Goal: Task Accomplishment & Management: Manage account settings

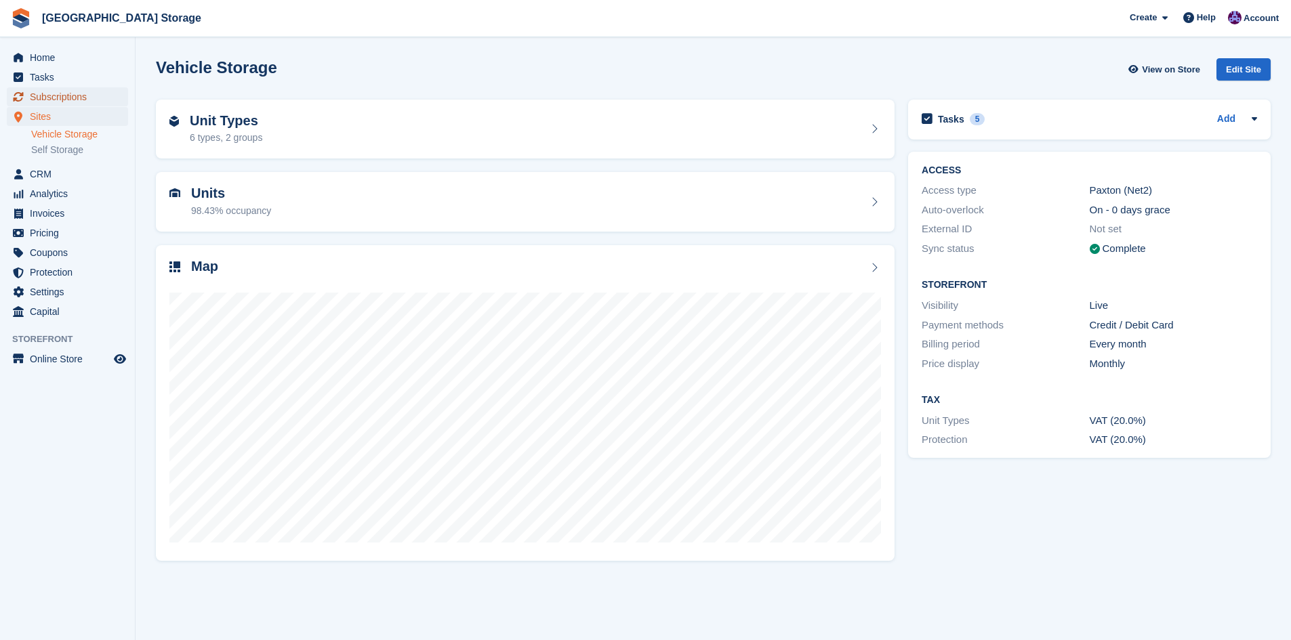
click at [71, 100] on span "Subscriptions" at bounding box center [70, 96] width 81 height 19
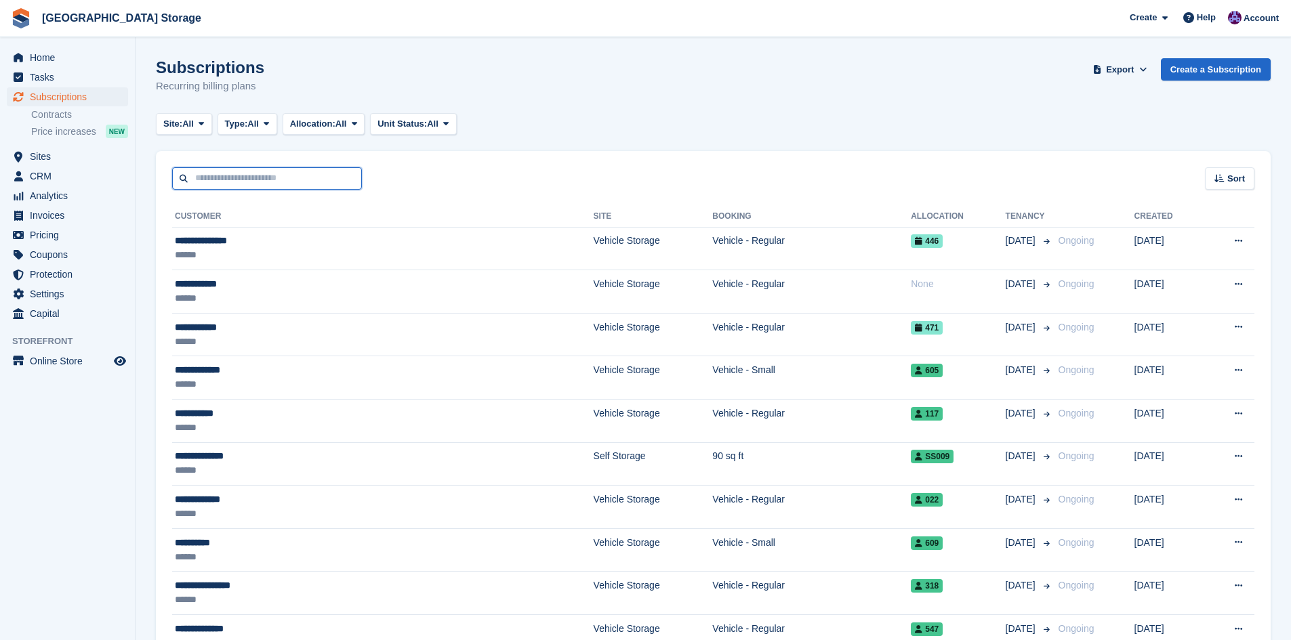
click at [229, 183] on input "text" at bounding box center [267, 178] width 190 height 22
type input "****"
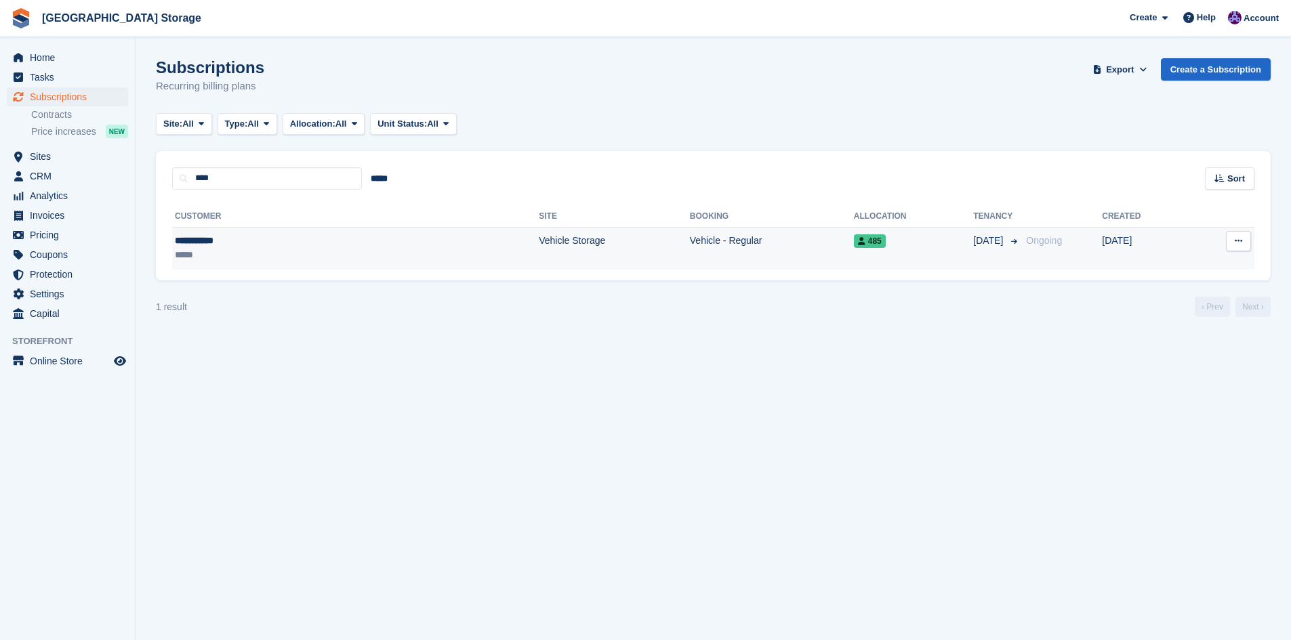
click at [238, 255] on div "*****" at bounding box center [254, 255] width 159 height 14
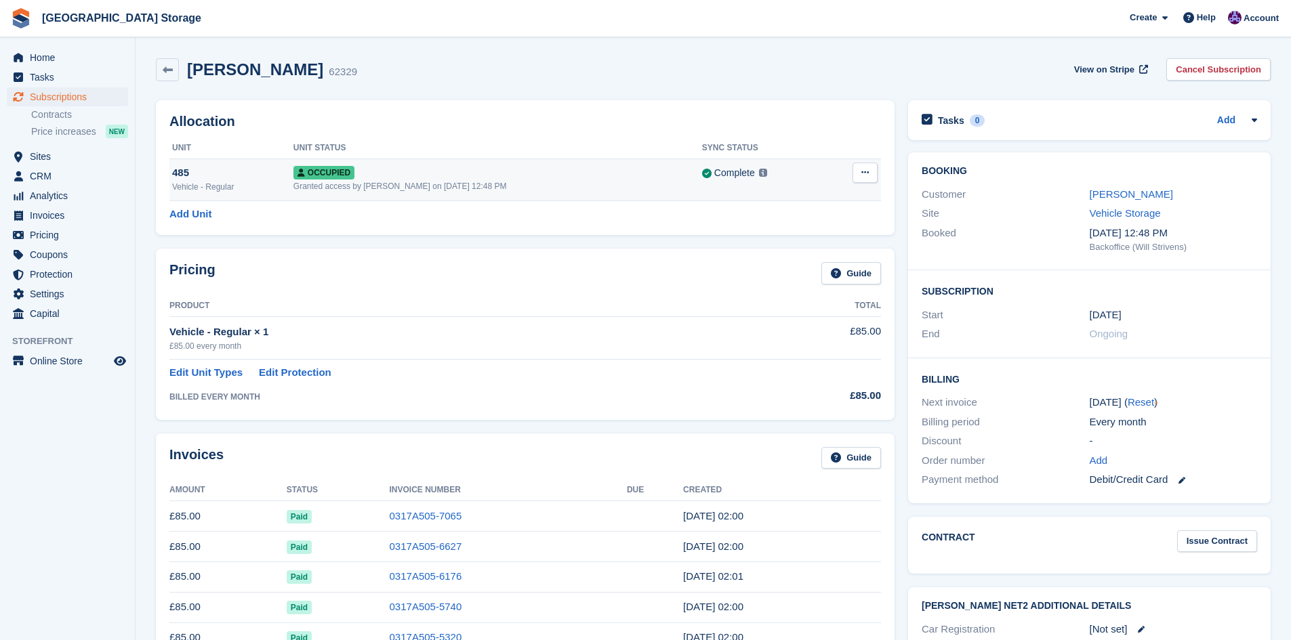
click at [251, 185] on div "Vehicle - Regular" at bounding box center [232, 187] width 121 height 12
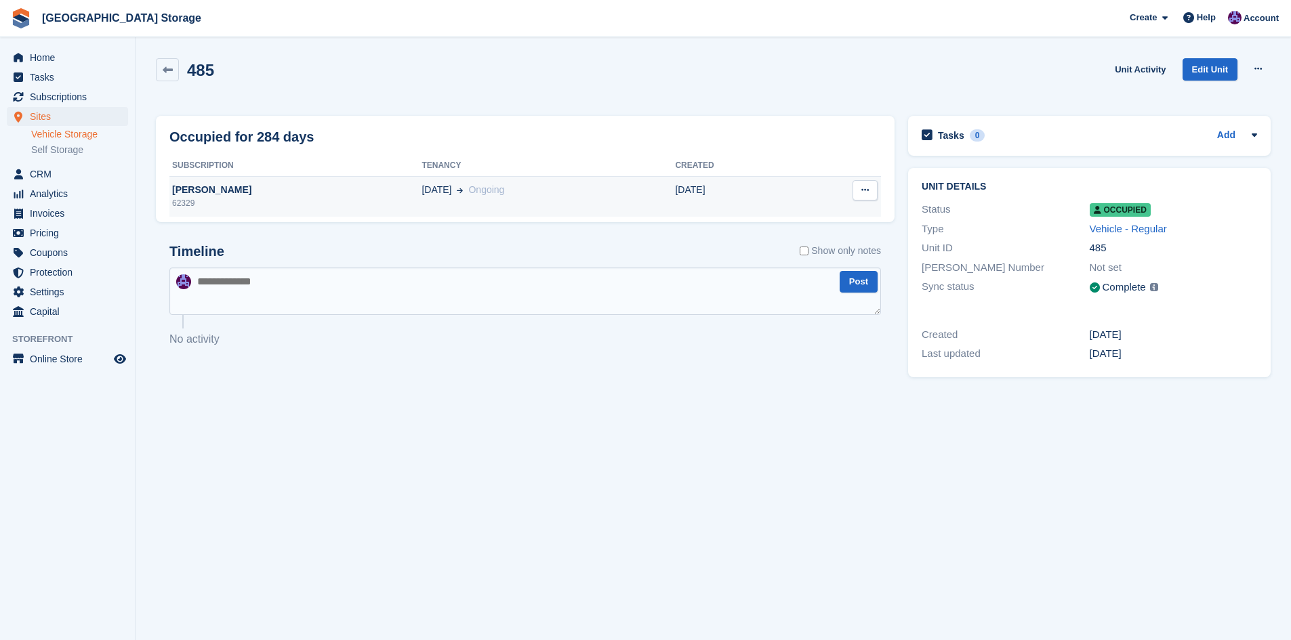
click at [549, 199] on td "[DATE] Ongoing" at bounding box center [547, 196] width 253 height 41
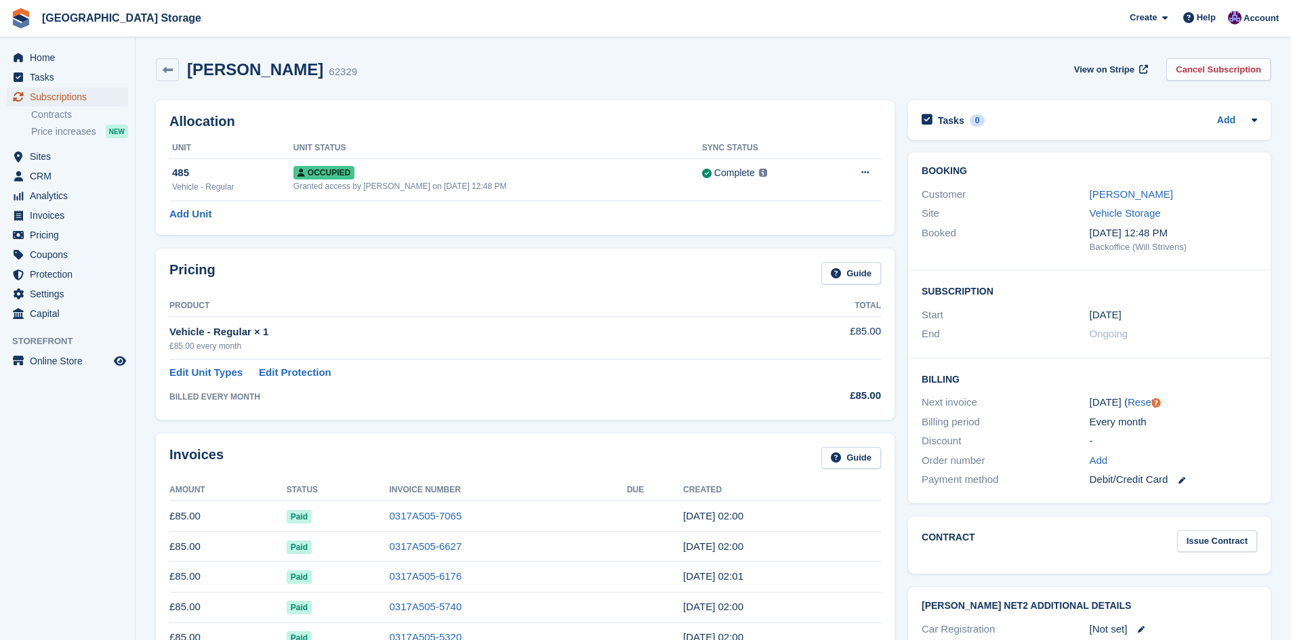
click at [42, 90] on span "Subscriptions" at bounding box center [70, 96] width 81 height 19
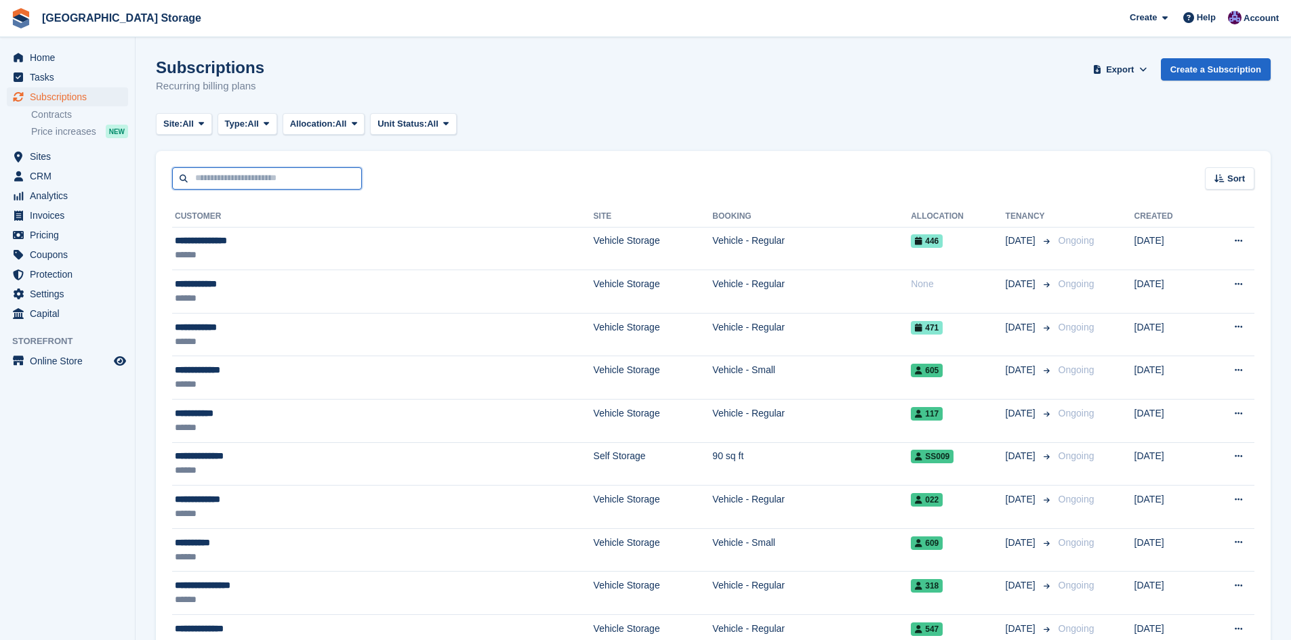
click at [255, 180] on input "text" at bounding box center [267, 178] width 190 height 22
type input "****"
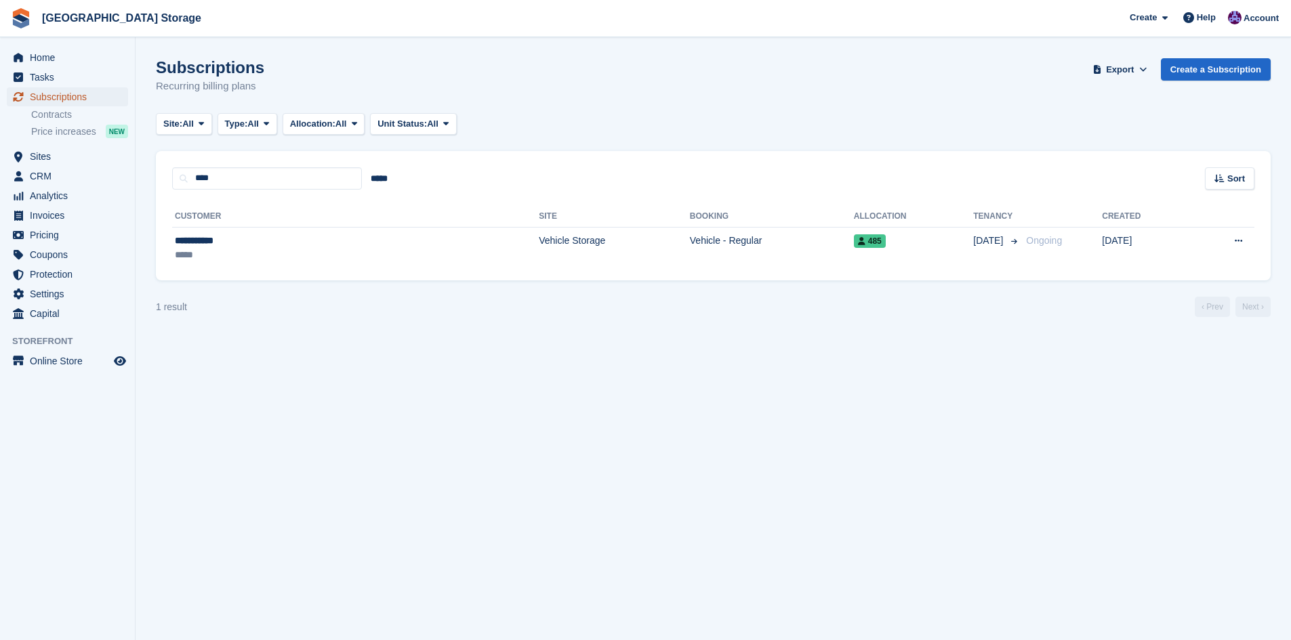
click at [54, 96] on span "Subscriptions" at bounding box center [70, 96] width 81 height 19
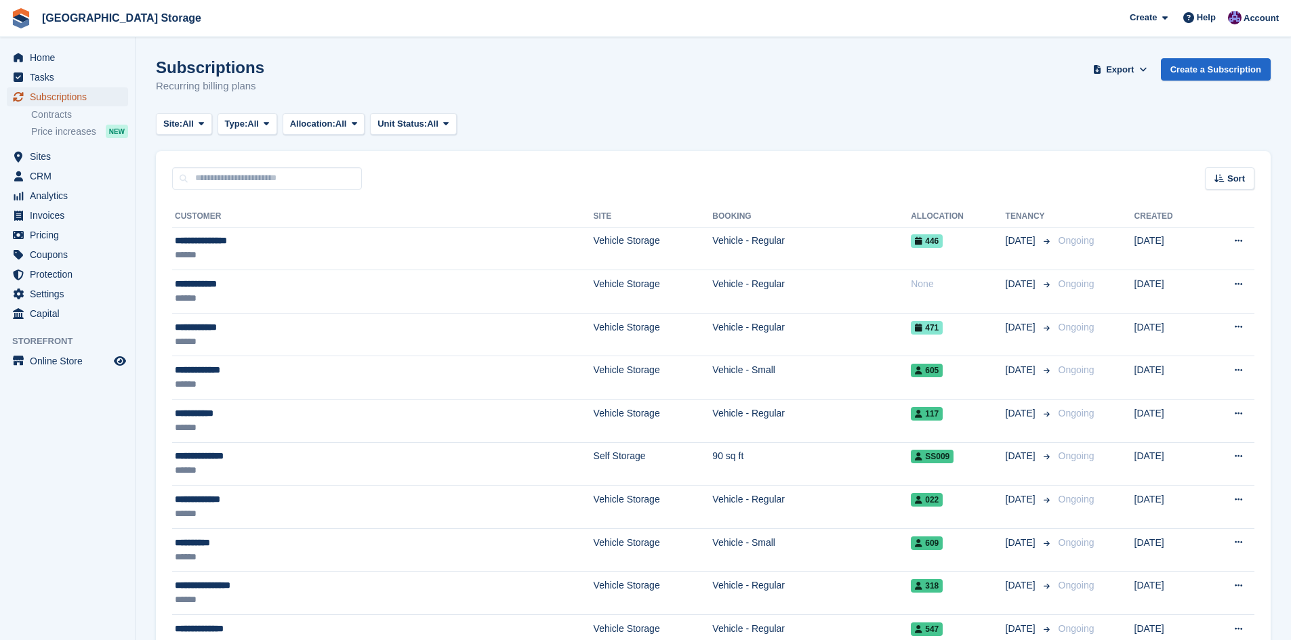
click at [60, 100] on span "Subscriptions" at bounding box center [70, 96] width 81 height 19
click at [87, 157] on span "Sites" at bounding box center [70, 156] width 81 height 19
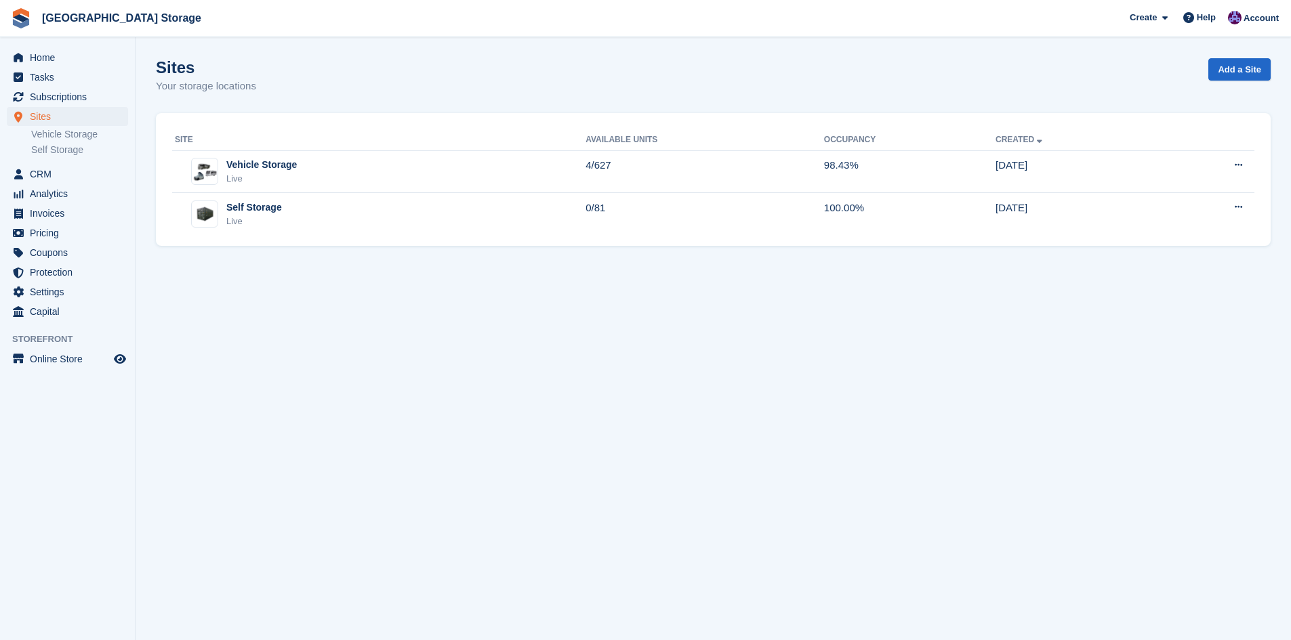
click at [413, 304] on section "Sites Your storage locations Add a Site Site Available Units Occupancy Created …" at bounding box center [713, 320] width 1155 height 640
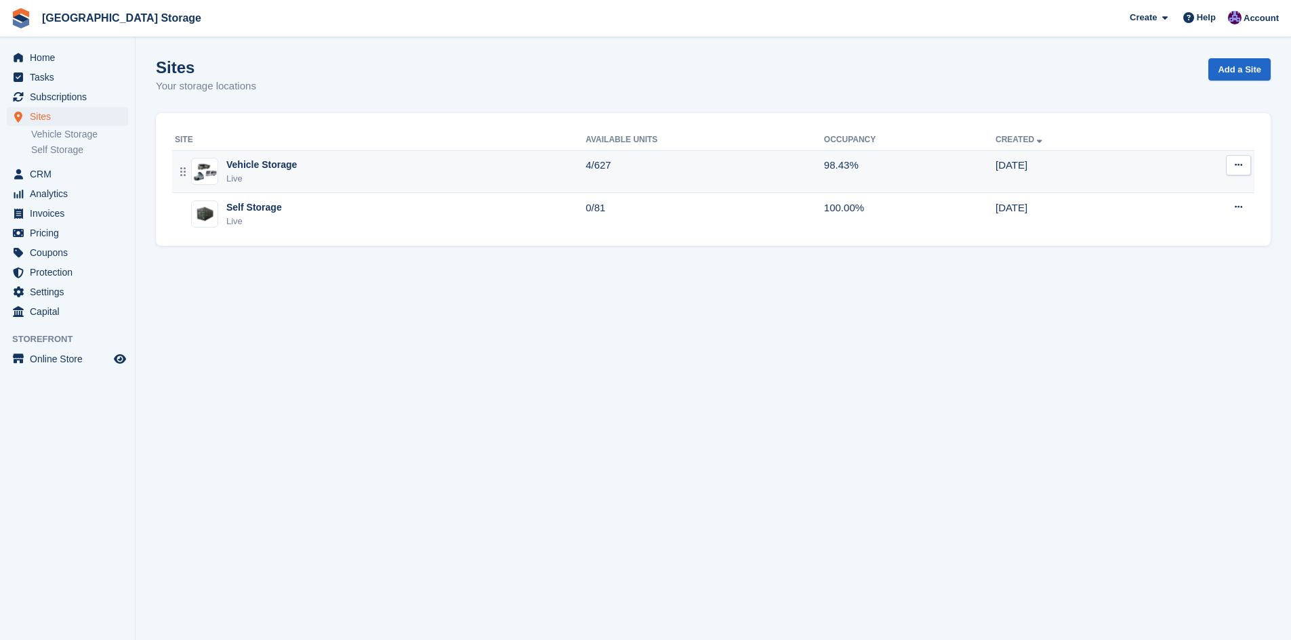
click at [405, 179] on div "Vehicle Storage Live" at bounding box center [380, 172] width 411 height 28
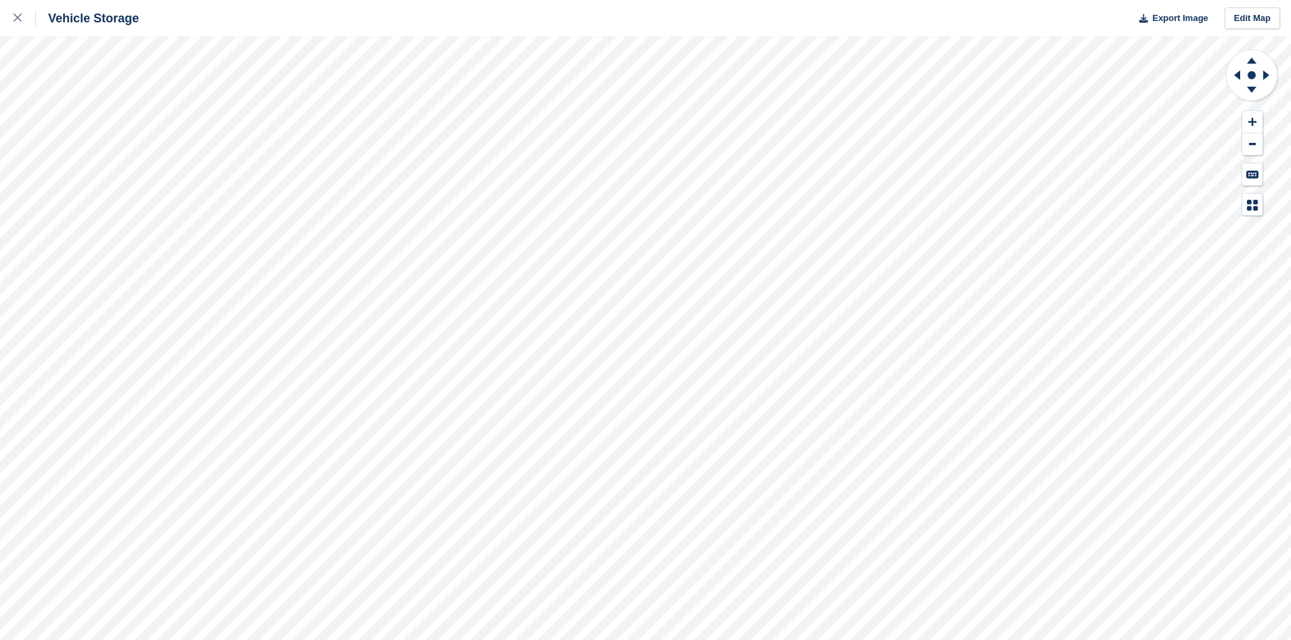
click at [875, 640] on html "Vehicle Storage Export Image Edit Map" at bounding box center [645, 320] width 1291 height 640
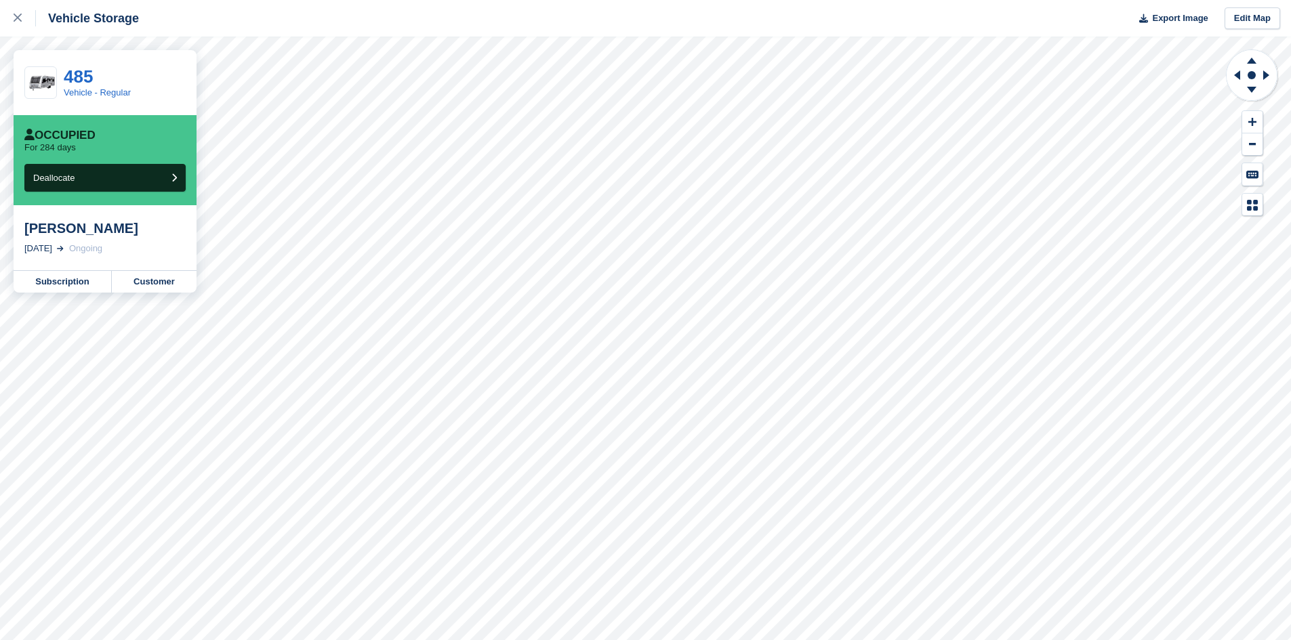
click at [114, 236] on div "Nicola Nash" at bounding box center [104, 228] width 161 height 16
click at [141, 283] on link "Customer" at bounding box center [154, 282] width 85 height 22
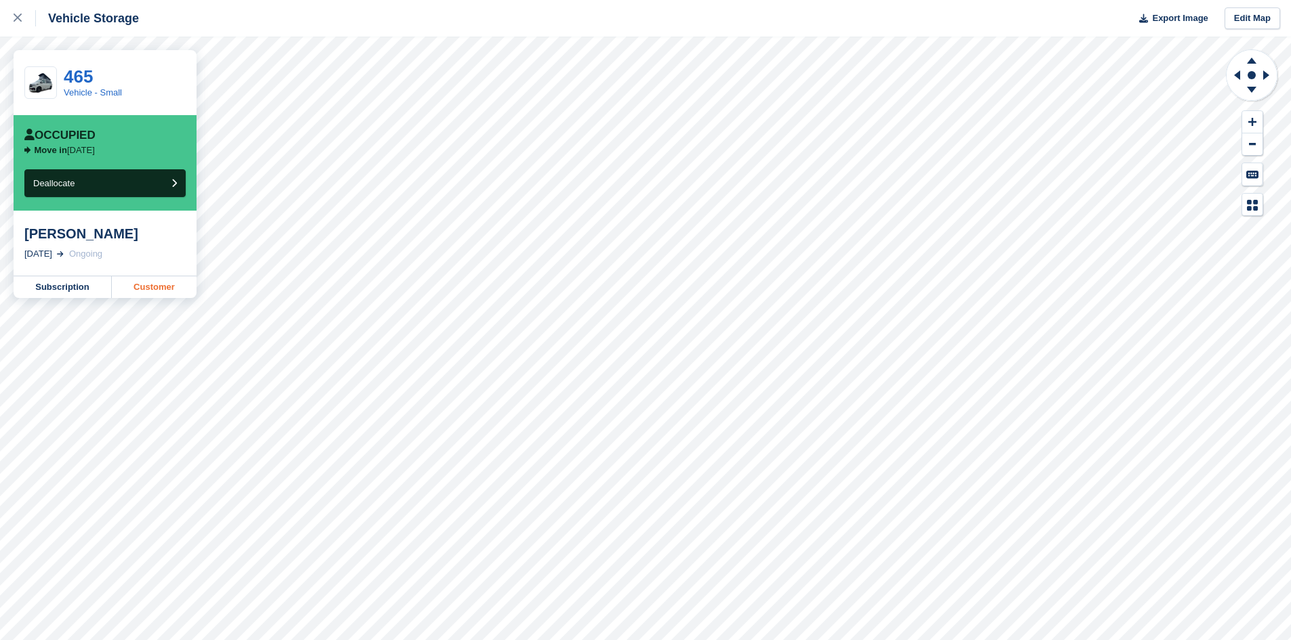
click at [187, 280] on link "Customer" at bounding box center [154, 287] width 85 height 22
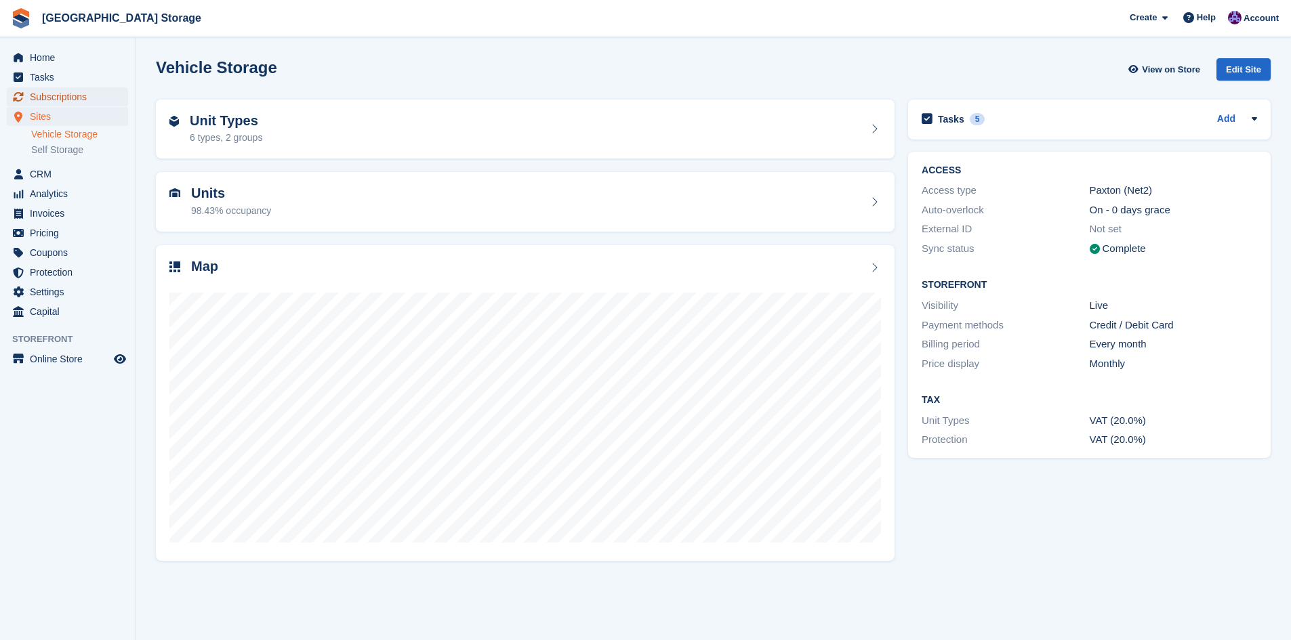
click at [83, 96] on span "Subscriptions" at bounding box center [70, 96] width 81 height 19
click at [66, 98] on span "Subscriptions" at bounding box center [70, 96] width 81 height 19
click at [51, 96] on span "Subscriptions" at bounding box center [70, 96] width 81 height 19
click at [64, 89] on span "Subscriptions" at bounding box center [70, 96] width 81 height 19
click at [74, 96] on span "Subscriptions" at bounding box center [70, 96] width 81 height 19
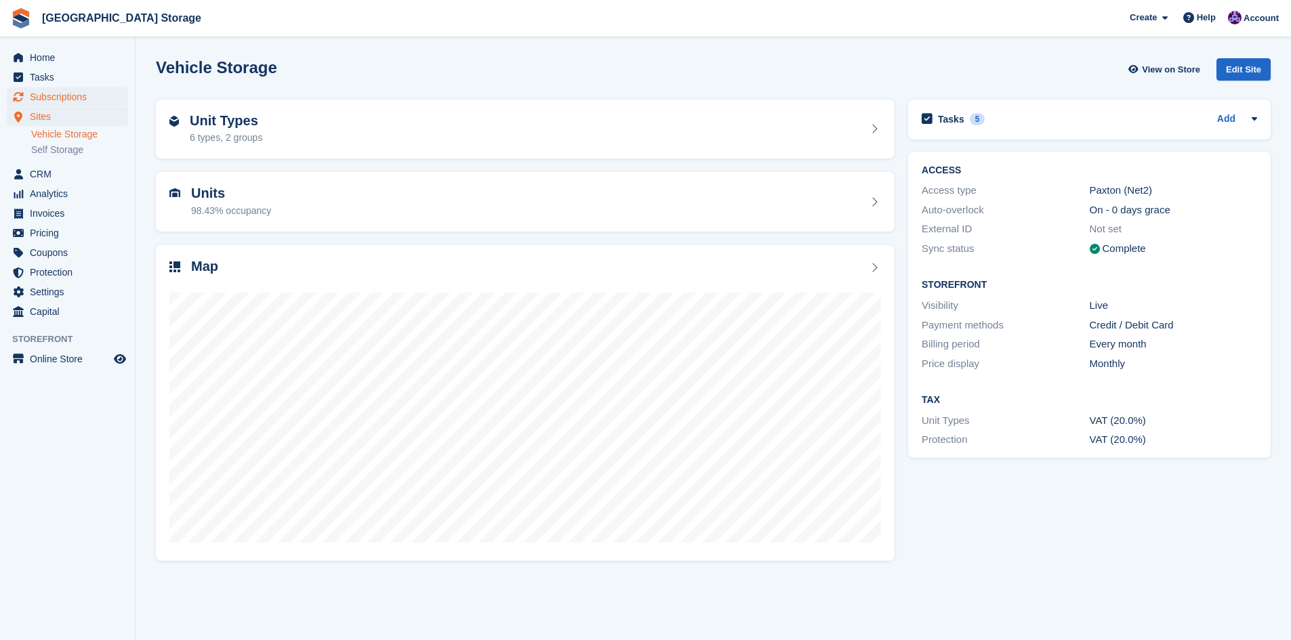
click at [70, 97] on span "Subscriptions" at bounding box center [70, 96] width 81 height 19
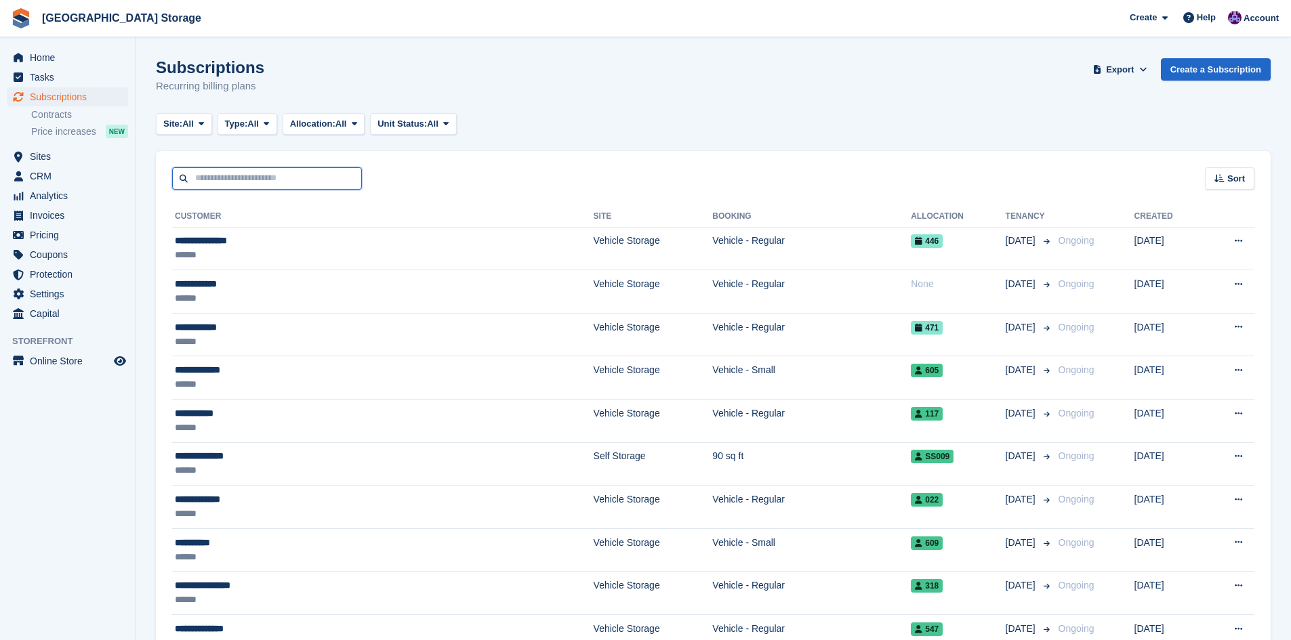
click at [237, 180] on input "text" at bounding box center [267, 178] width 190 height 22
type input "***"
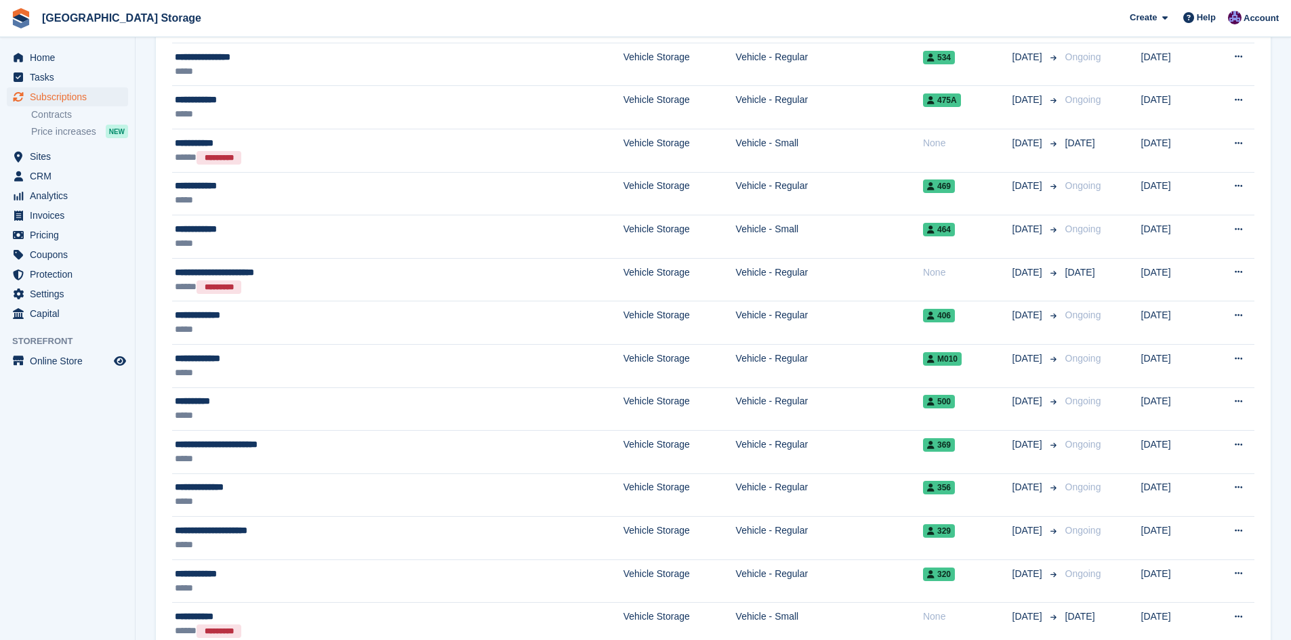
scroll to position [1152, 0]
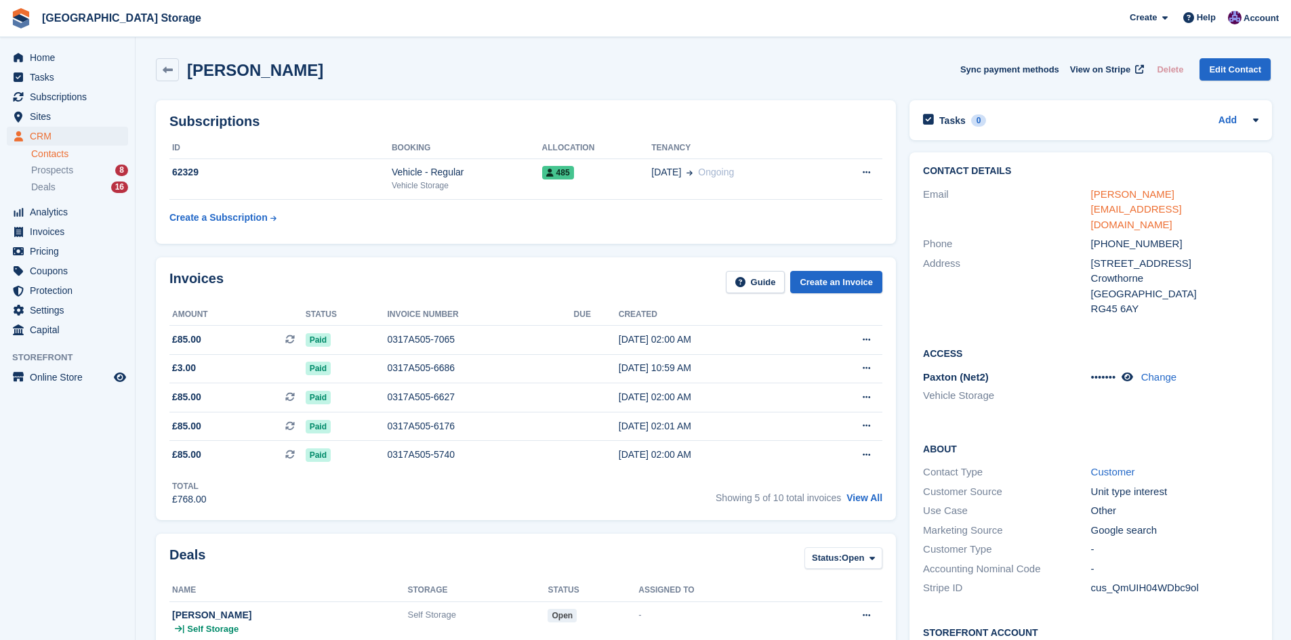
click at [1119, 190] on link "nicolafnash@me.com" at bounding box center [1136, 209] width 91 height 42
click at [286, 173] on div "62329" at bounding box center [280, 172] width 222 height 14
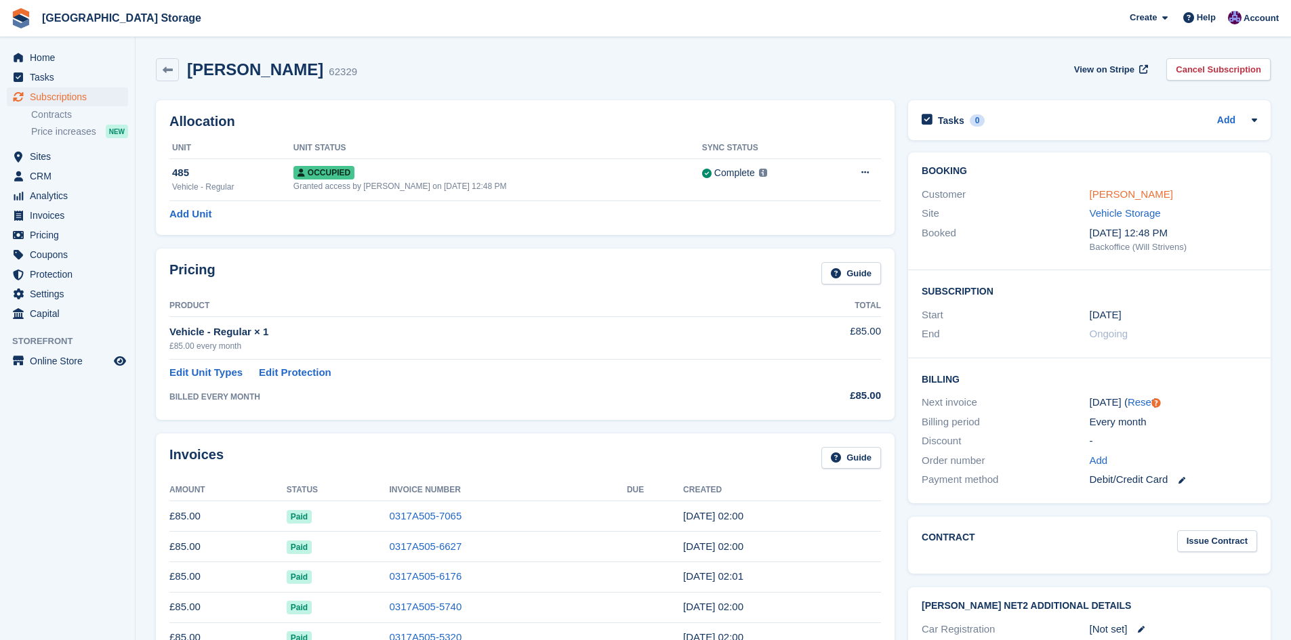
click at [1117, 188] on link "Nicola Nash" at bounding box center [1130, 194] width 83 height 12
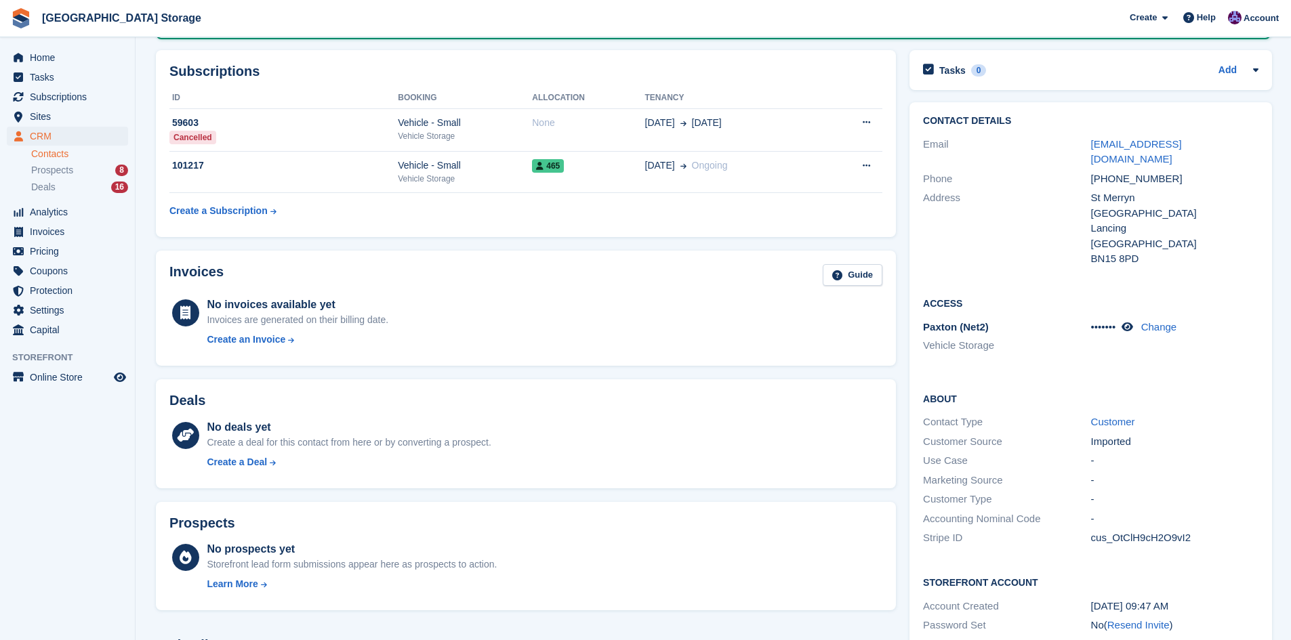
scroll to position [68, 0]
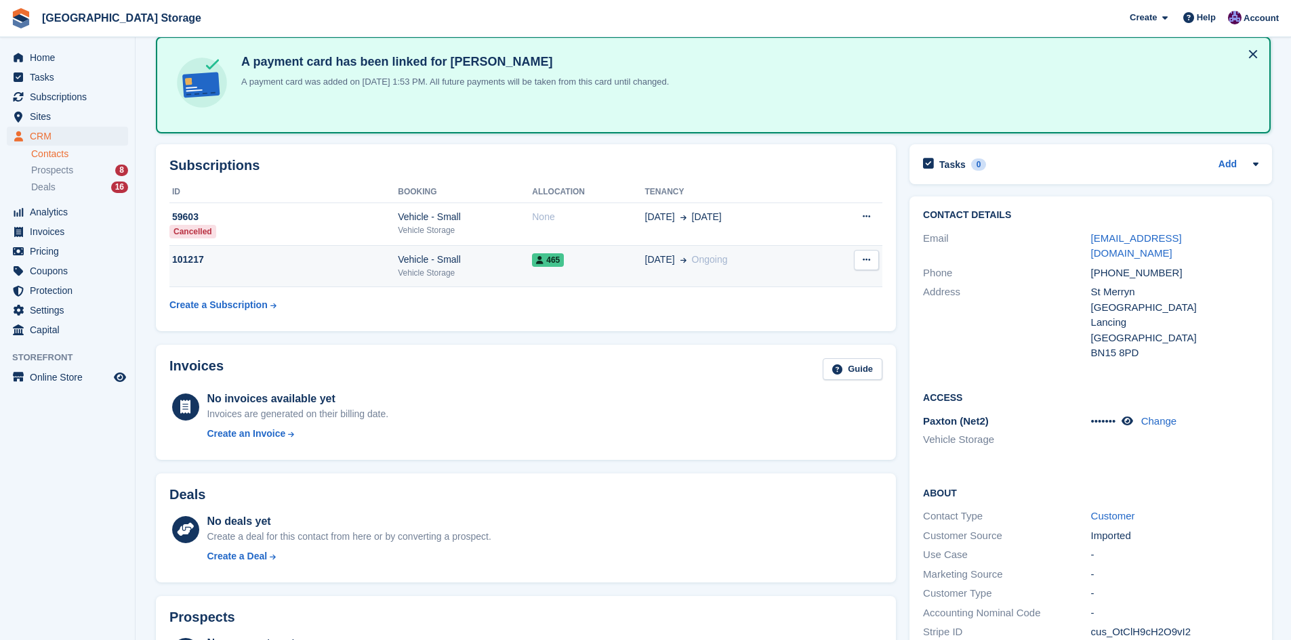
click at [486, 263] on div "Vehicle - Small" at bounding box center [465, 260] width 134 height 14
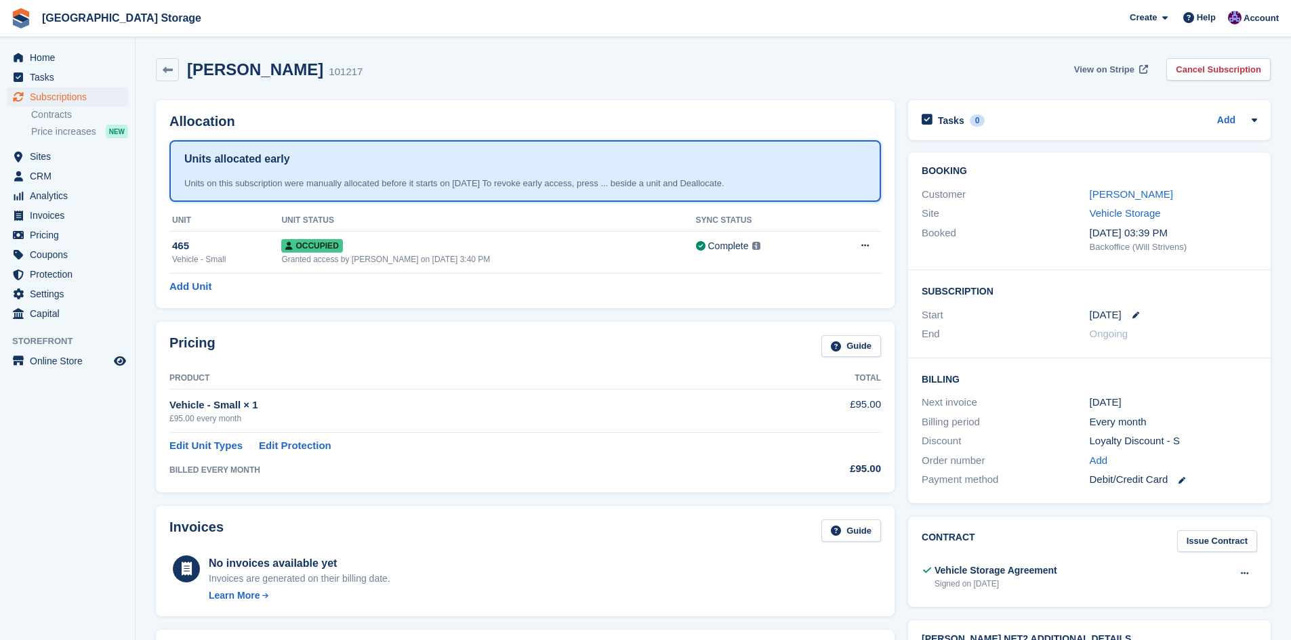
click at [1102, 74] on span "View on Stripe" at bounding box center [1104, 70] width 60 height 14
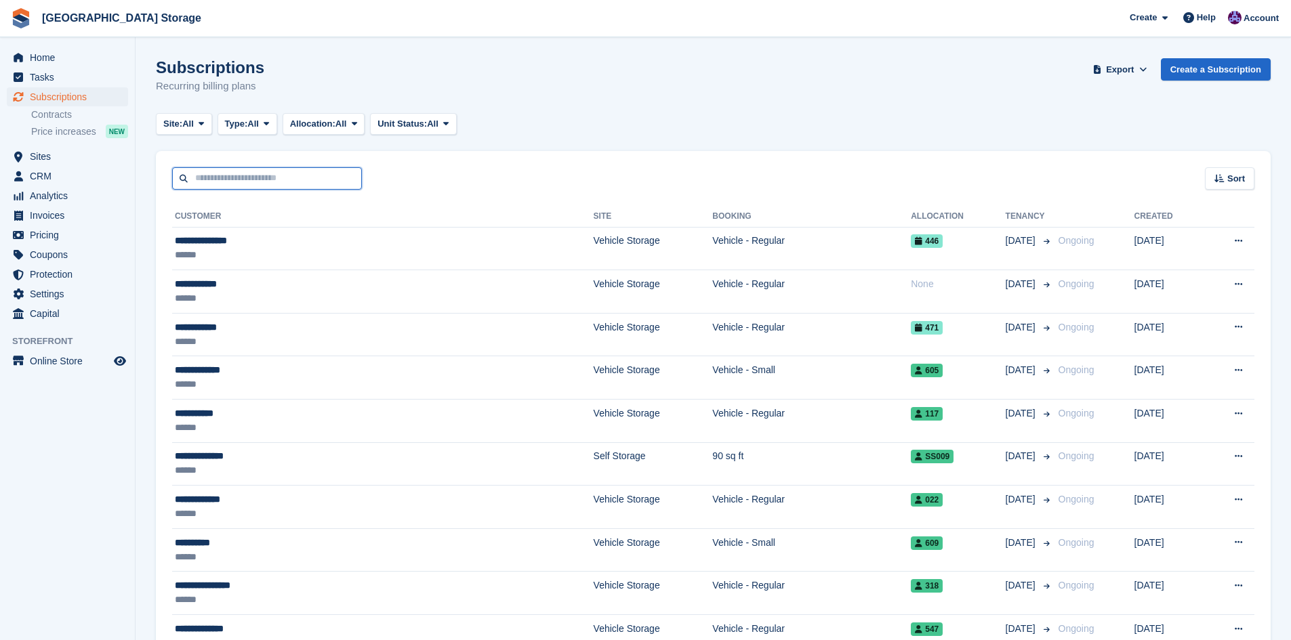
click at [272, 188] on input "text" at bounding box center [267, 178] width 190 height 22
type input "******"
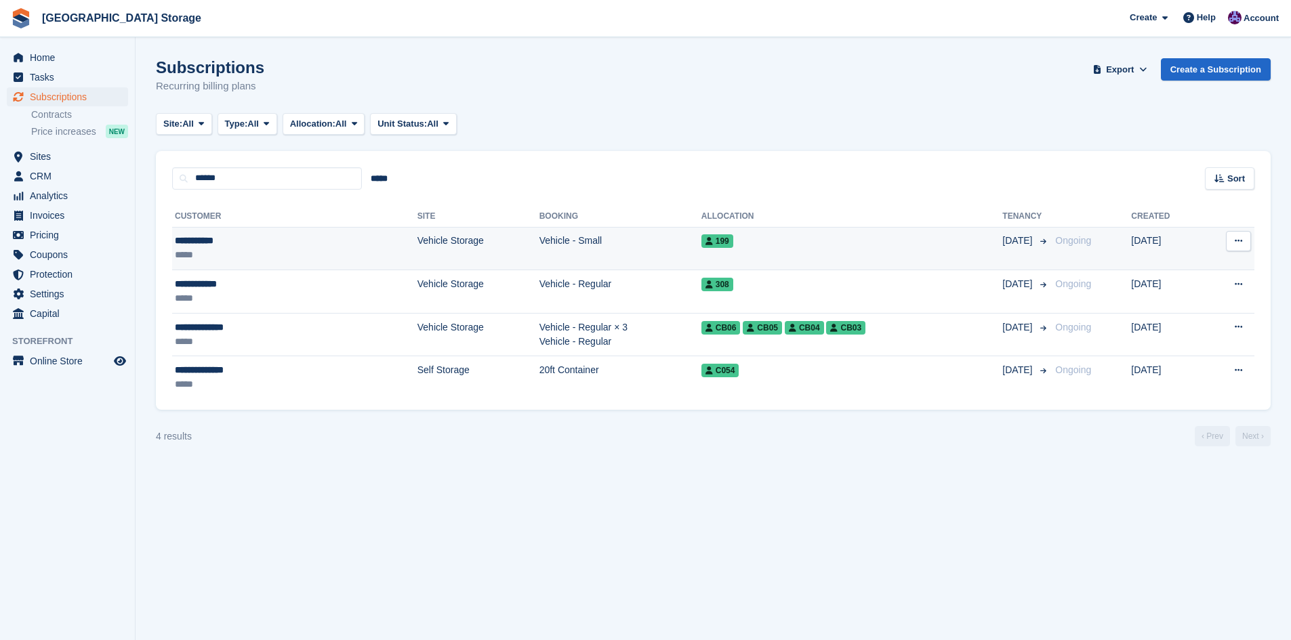
click at [539, 245] on td "Vehicle - Small" at bounding box center [620, 248] width 162 height 43
